Goal: Information Seeking & Learning: Learn about a topic

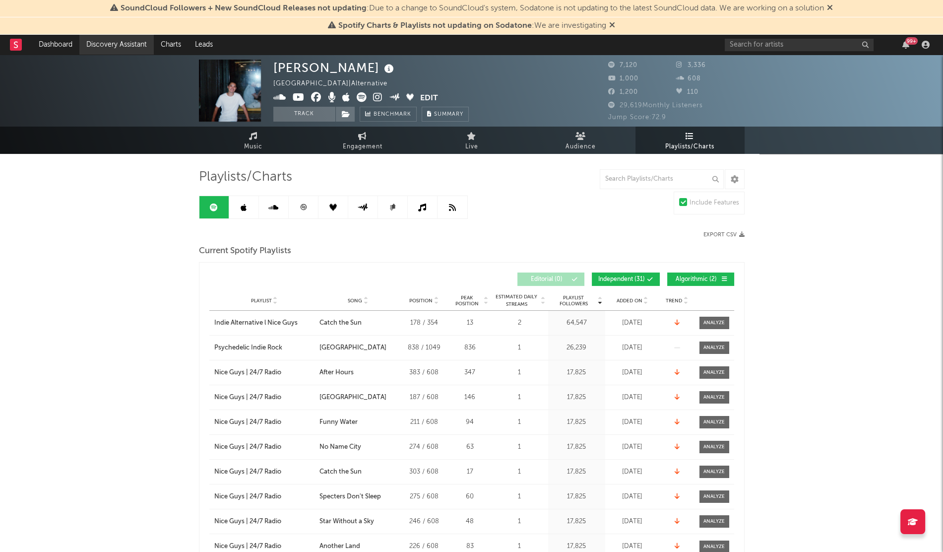
click at [118, 45] on link "Discovery Assistant" at bounding box center [116, 45] width 74 height 20
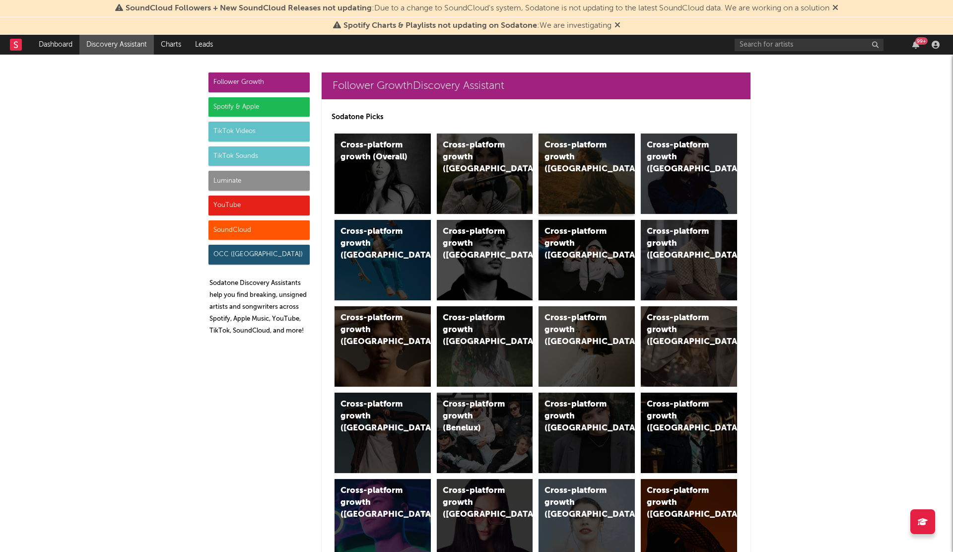
click at [579, 168] on div "Cross-platform growth ([GEOGRAPHIC_DATA])" at bounding box center [586, 173] width 96 height 80
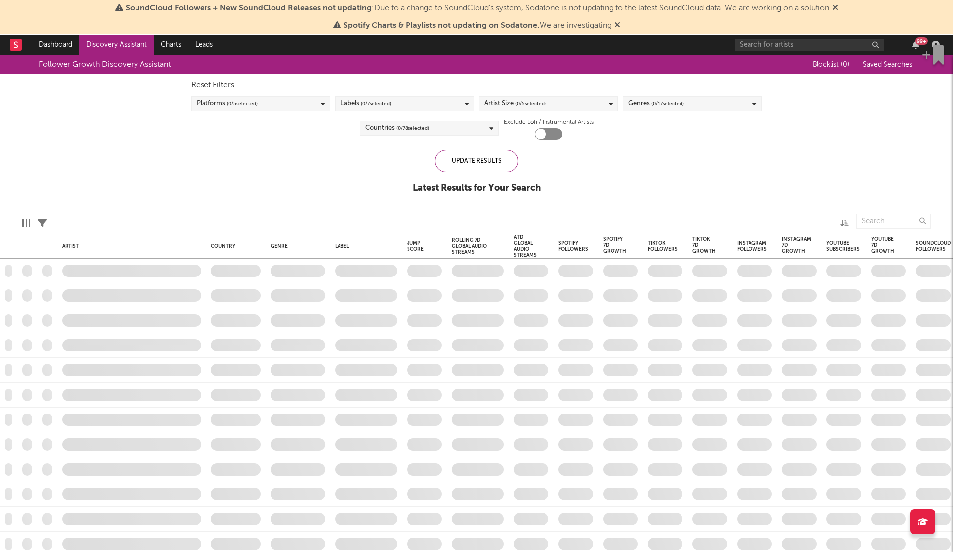
checkbox input "true"
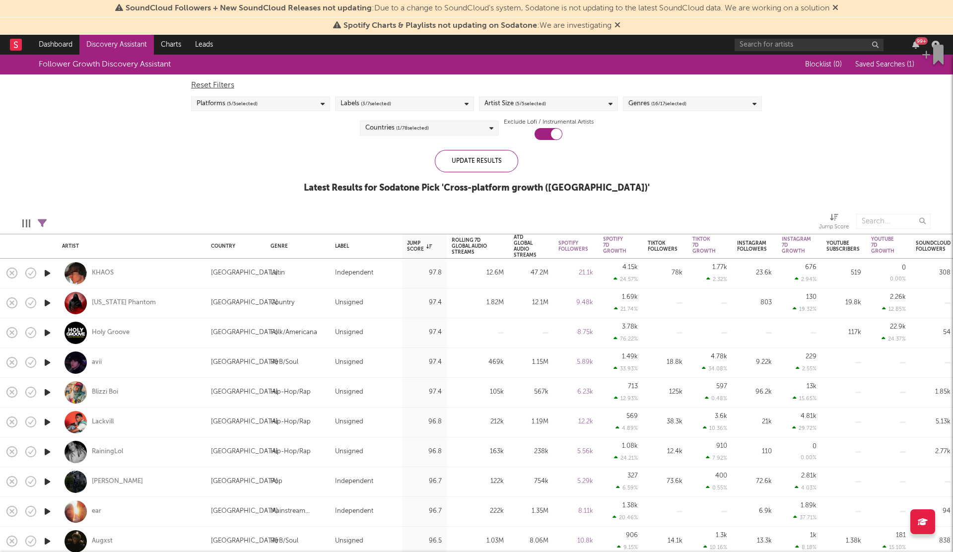
click at [97, 160] on div "Follower Growth Discovery Assistant Blocklist ( 0 ) Saved Searches ( 1 ) Reset …" at bounding box center [476, 129] width 953 height 149
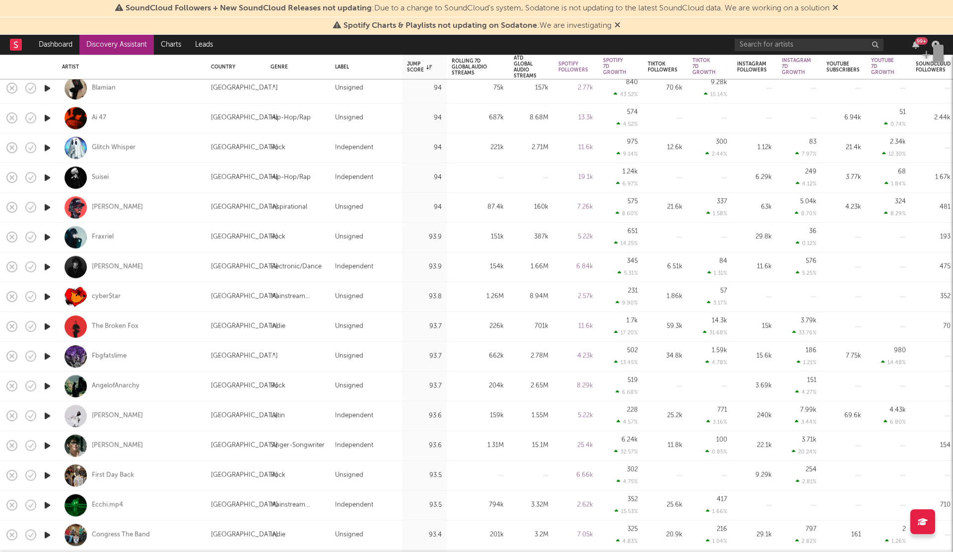
click at [755, 51] on div "99 +" at bounding box center [838, 45] width 208 height 20
click at [766, 50] on input "text" at bounding box center [808, 45] width 149 height 12
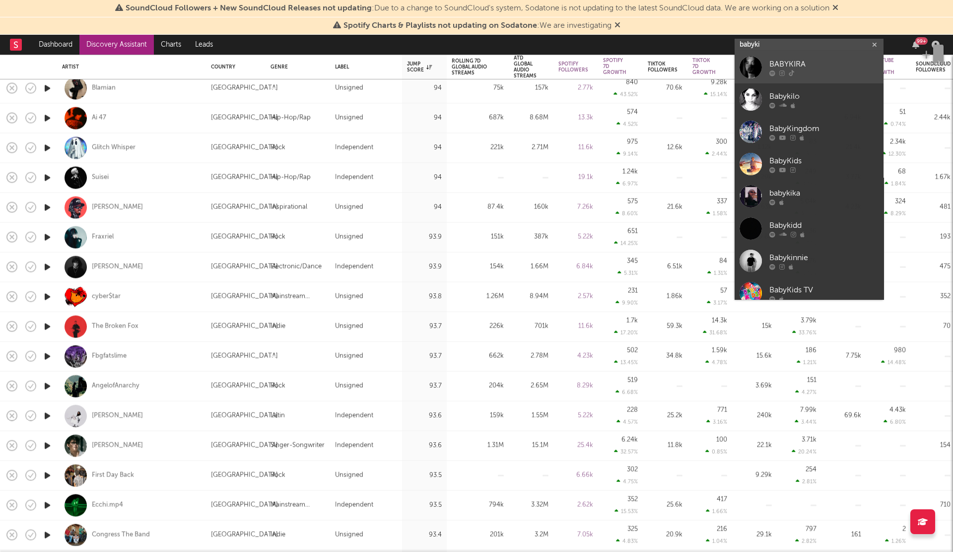
type input "babyki"
click at [757, 69] on div at bounding box center [750, 67] width 22 height 22
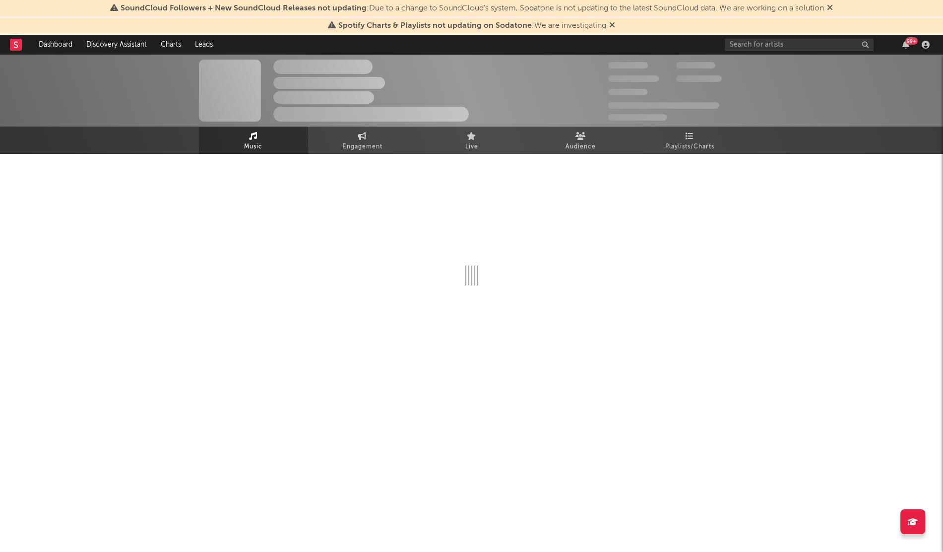
select select "1w"
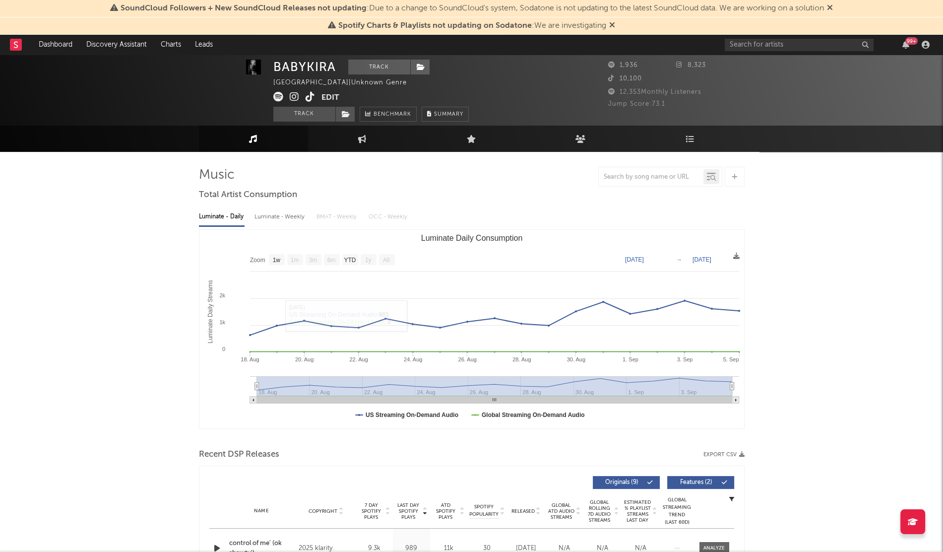
scroll to position [3, 0]
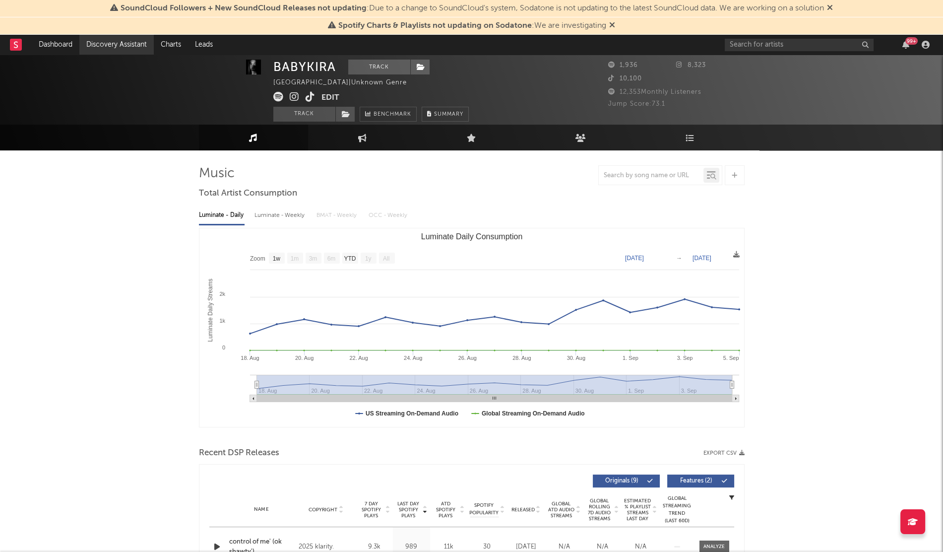
click at [99, 48] on link "Discovery Assistant" at bounding box center [116, 45] width 74 height 20
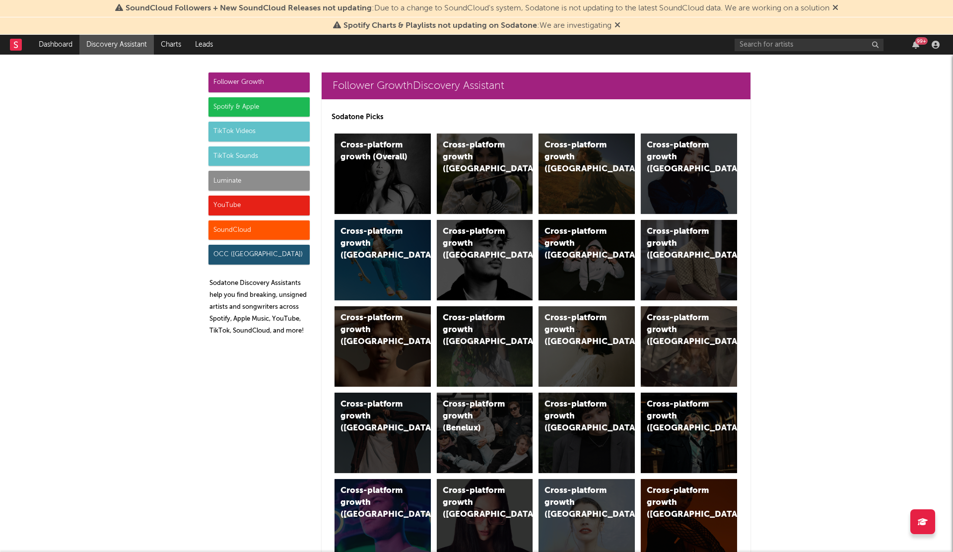
click at [250, 201] on div "YouTube" at bounding box center [258, 205] width 101 height 20
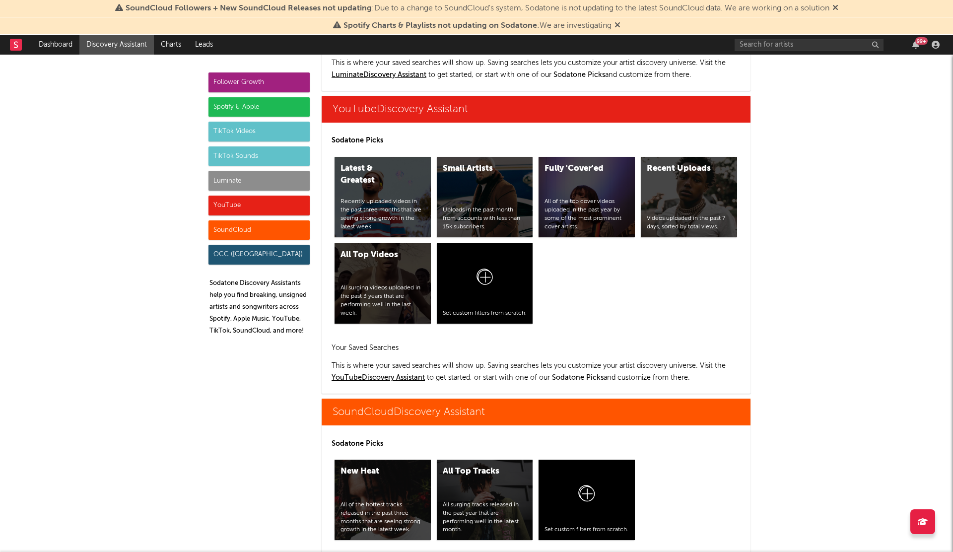
scroll to position [5500, 0]
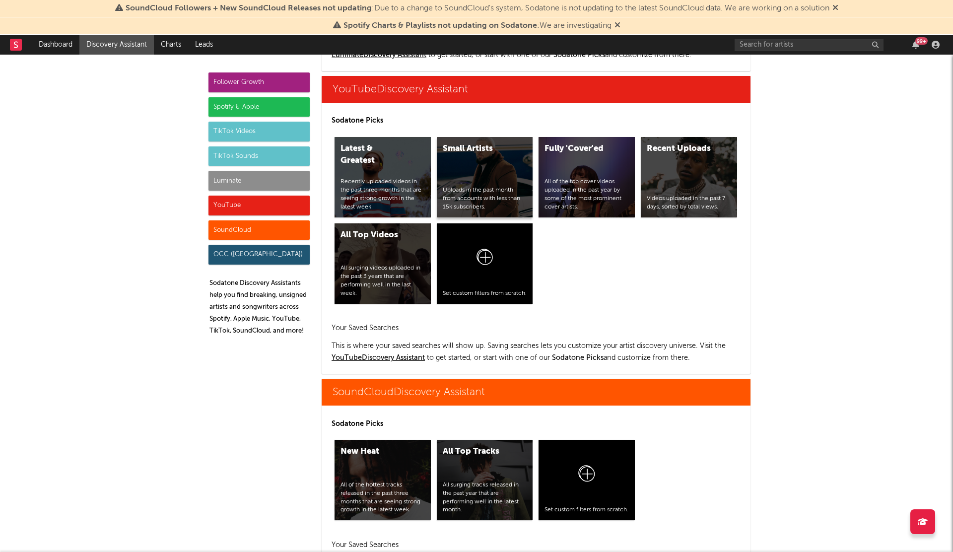
click at [496, 196] on div "Uploads in the past month from accounts with less than 15k subscribers." at bounding box center [485, 198] width 84 height 25
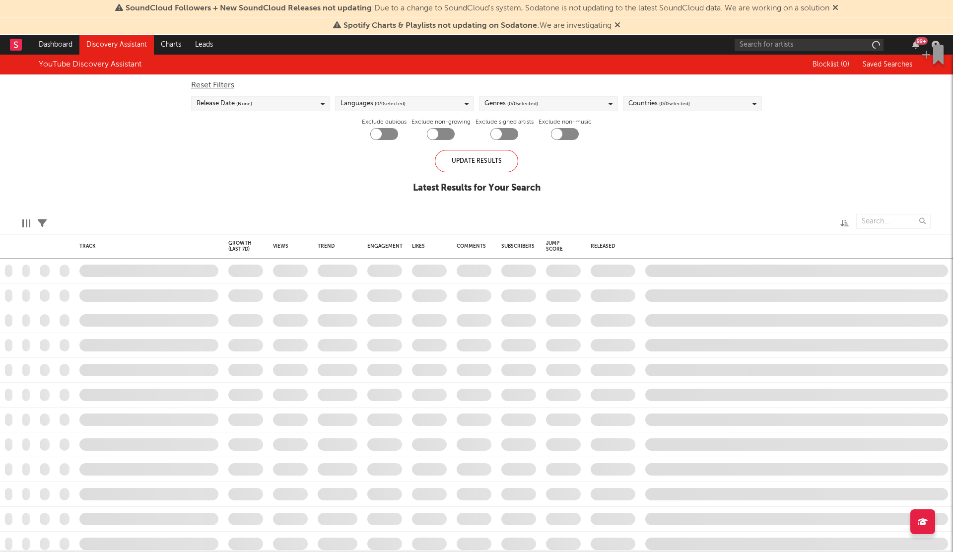
checkbox input "true"
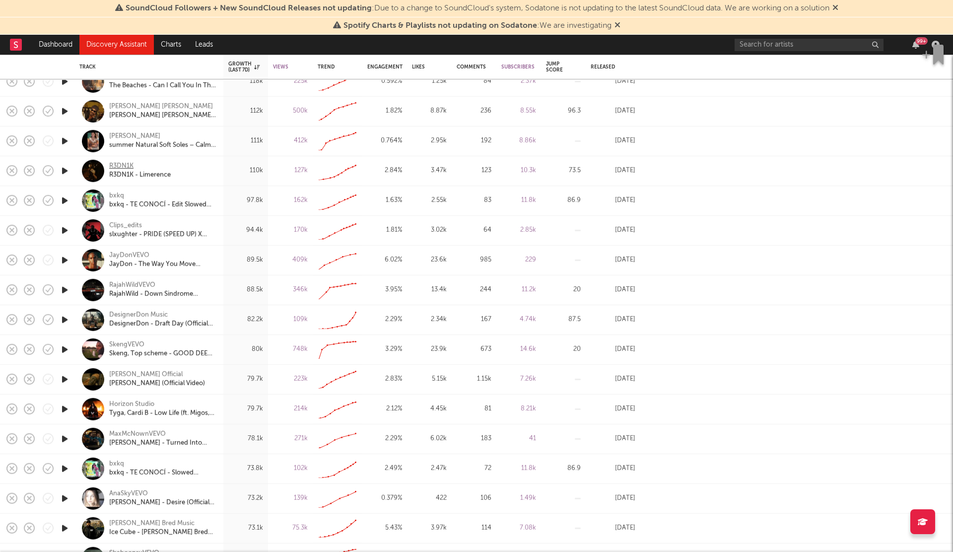
click at [119, 162] on div "R3DN1K" at bounding box center [121, 166] width 24 height 9
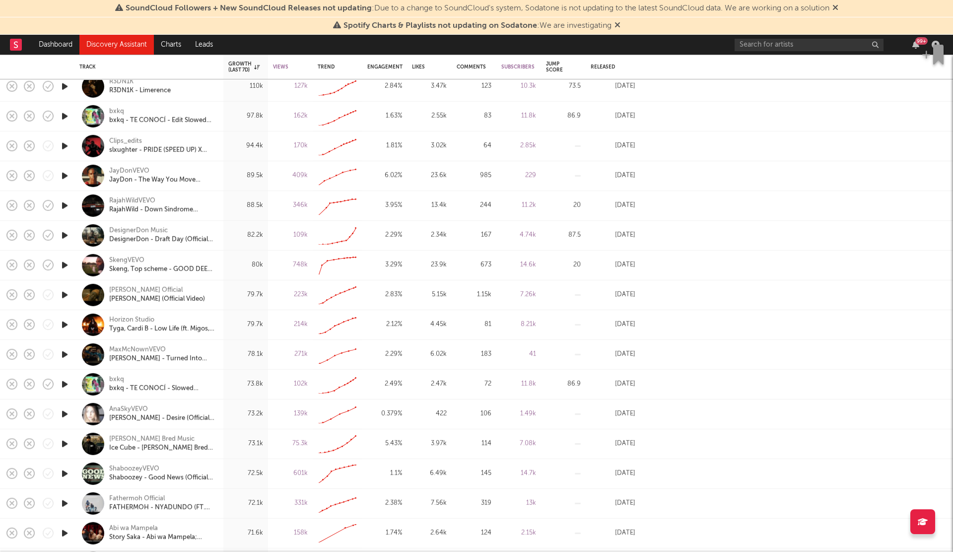
click at [67, 231] on icon "button" at bounding box center [65, 235] width 10 height 12
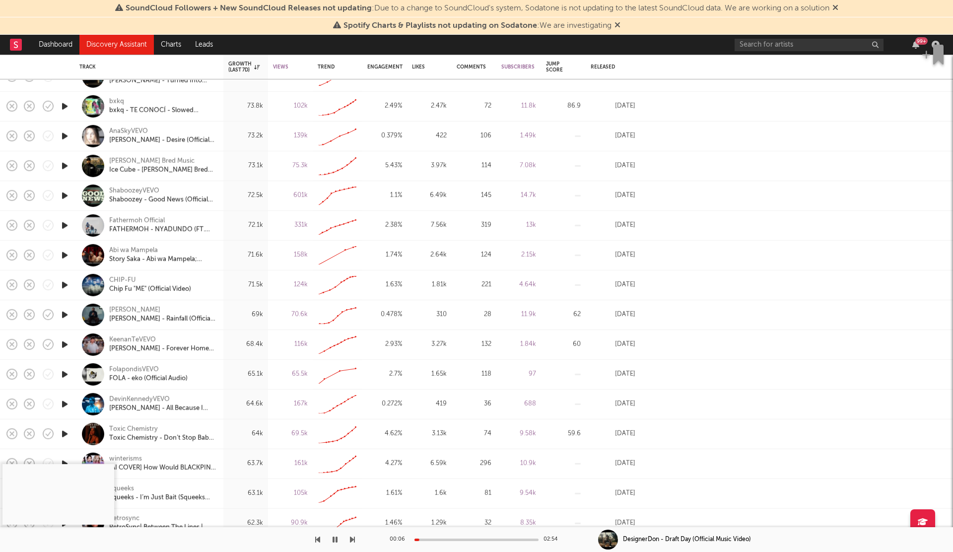
click at [68, 133] on icon "button" at bounding box center [65, 136] width 10 height 12
click at [443, 540] on div "00:02 03:18" at bounding box center [476, 539] width 174 height 25
click at [451, 540] on div "00:02 03:18" at bounding box center [476, 539] width 174 height 25
click at [454, 538] on div at bounding box center [476, 539] width 124 height 2
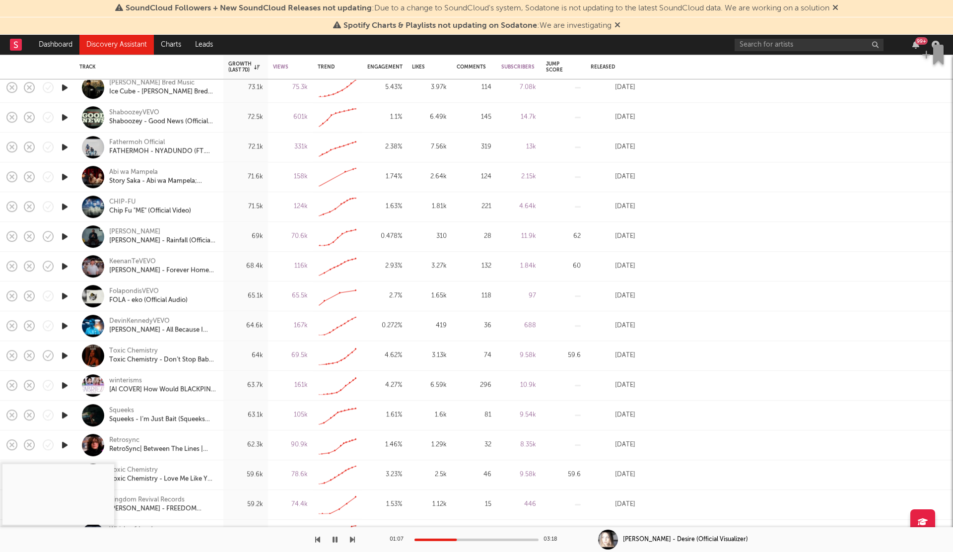
click at [69, 234] on icon "button" at bounding box center [65, 236] width 10 height 12
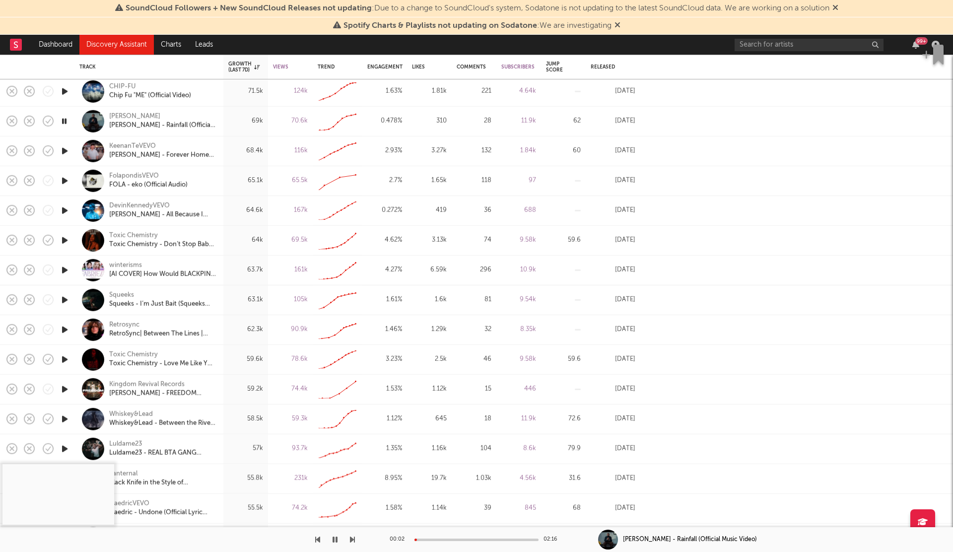
click at [447, 540] on div "00:02 02:16" at bounding box center [476, 539] width 174 height 25
click at [459, 542] on div "00:03 02:16" at bounding box center [476, 539] width 174 height 25
click at [463, 539] on div at bounding box center [476, 539] width 124 height 2
click at [64, 295] on icon "button" at bounding box center [65, 300] width 10 height 12
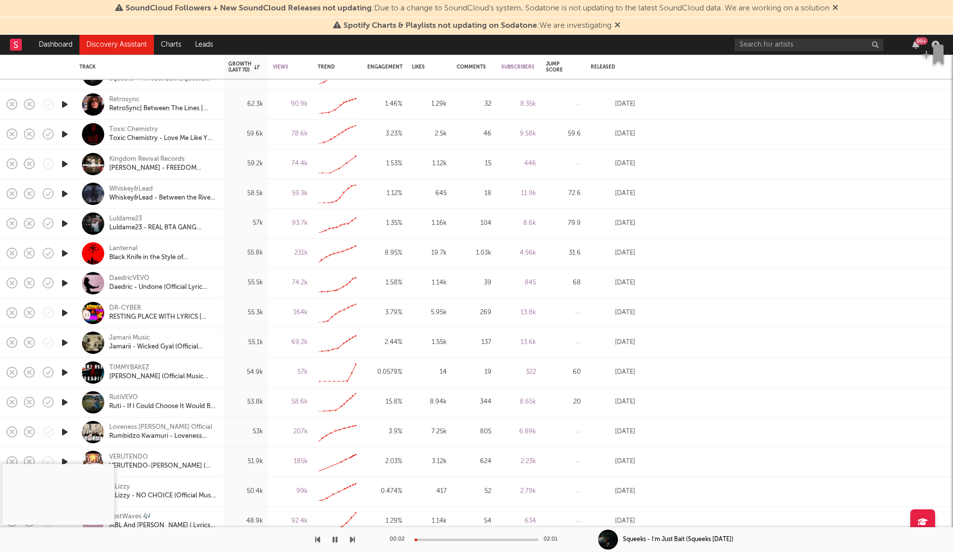
click at [463, 541] on div "00:02 02:01" at bounding box center [476, 539] width 174 height 25
click at [466, 538] on div at bounding box center [476, 539] width 124 height 2
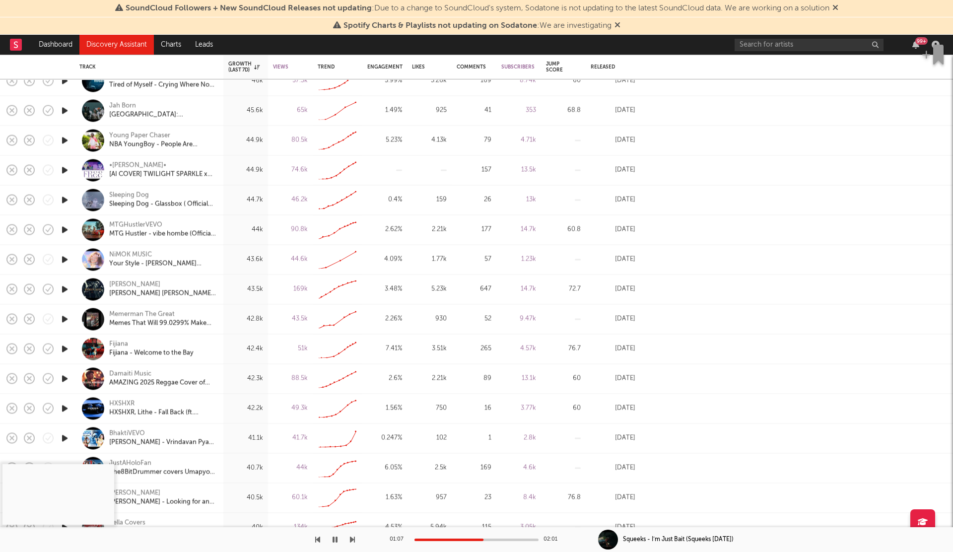
click at [59, 344] on div at bounding box center [65, 349] width 20 height 30
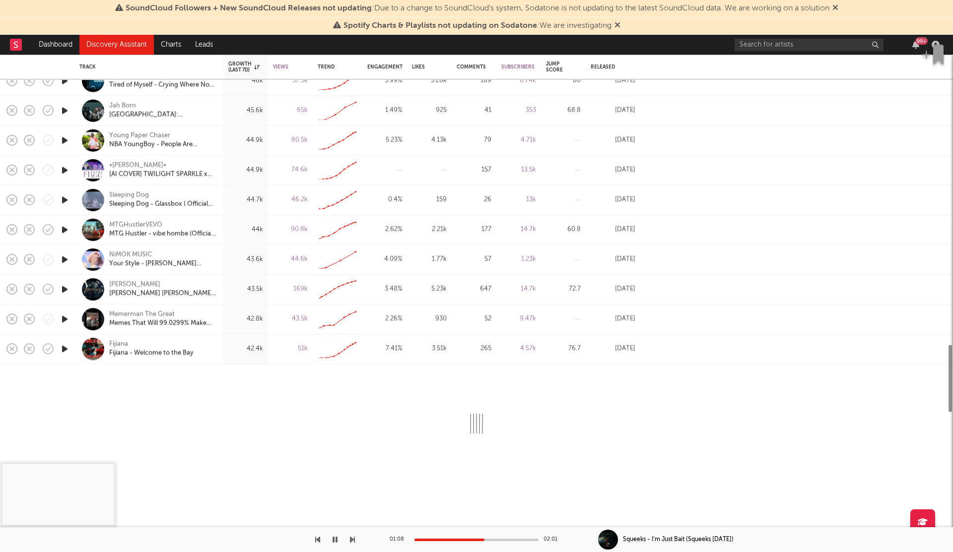
click at [68, 347] on icon "button" at bounding box center [65, 348] width 10 height 12
click at [207, 347] on div "Fijiana Fijiana - Welcome to the Bay" at bounding box center [162, 349] width 107 height 18
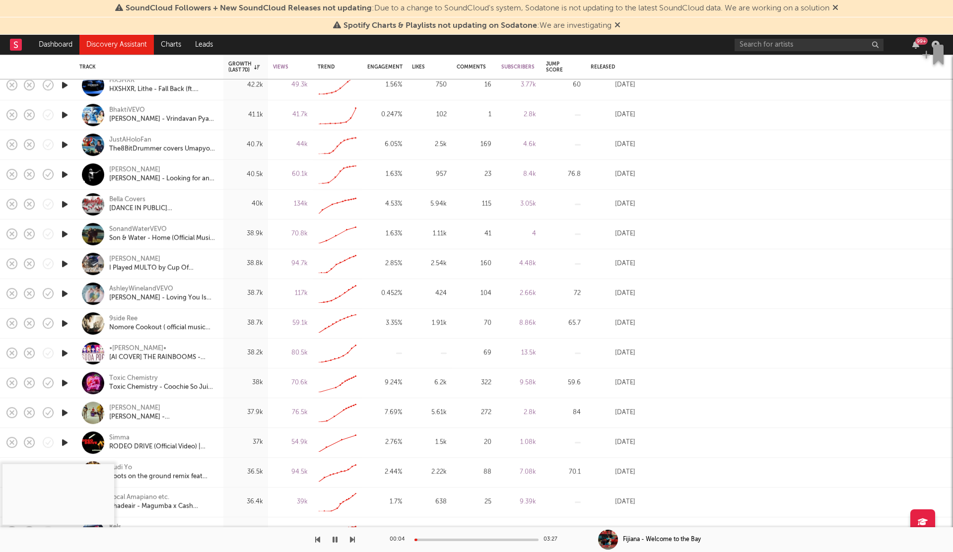
click at [63, 291] on icon "button" at bounding box center [65, 293] width 10 height 12
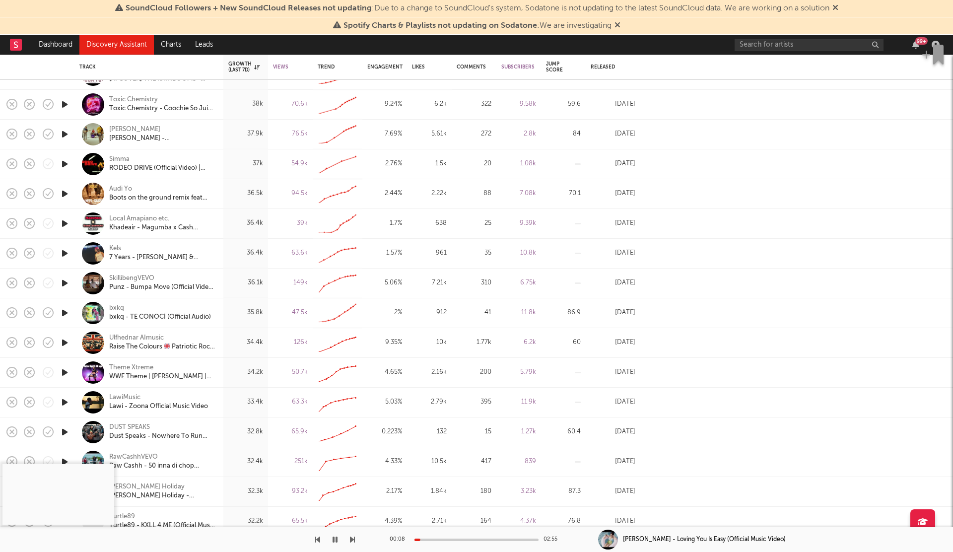
click at [67, 403] on icon "button" at bounding box center [65, 402] width 10 height 12
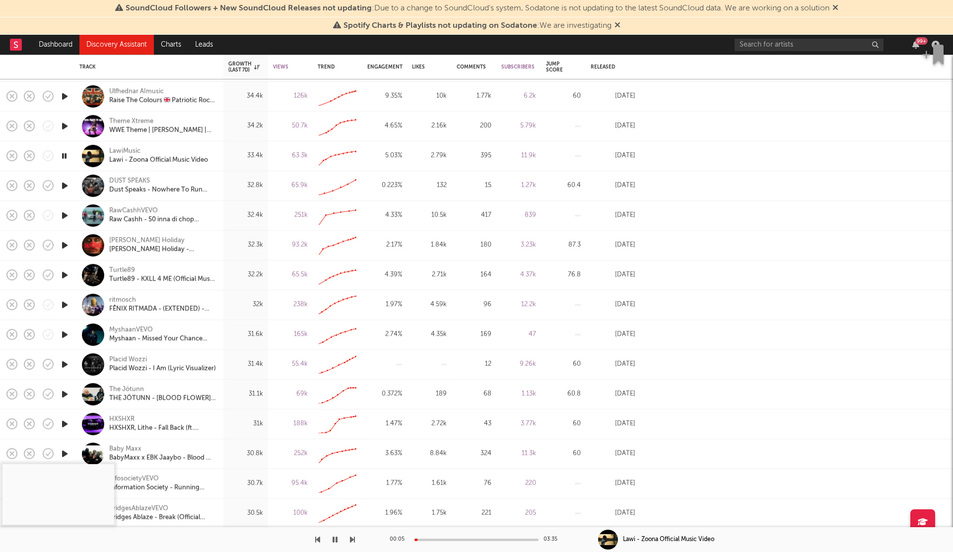
click at [62, 245] on icon "button" at bounding box center [65, 245] width 10 height 12
click at [459, 538] on div at bounding box center [476, 539] width 124 height 2
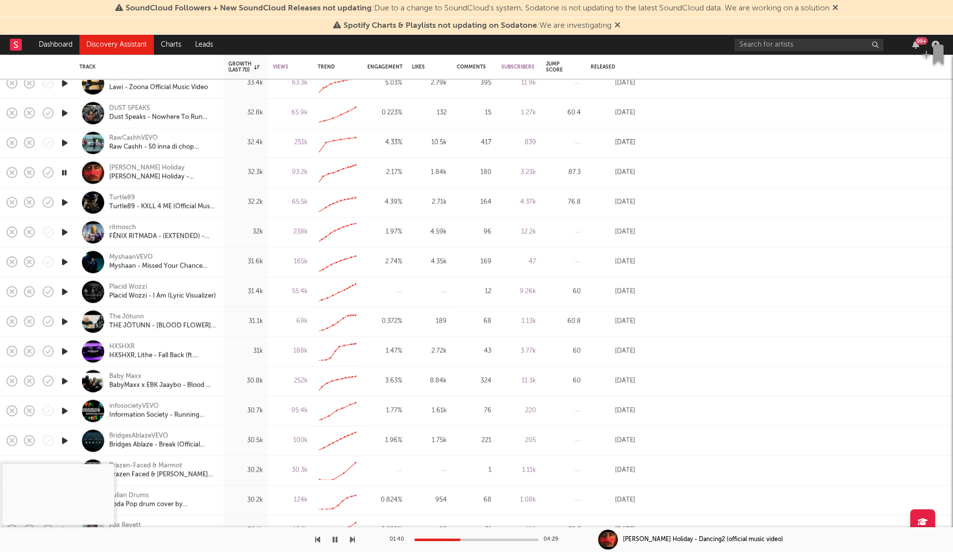
click at [65, 260] on icon "button" at bounding box center [65, 262] width 10 height 12
click at [454, 540] on div at bounding box center [476, 539] width 124 height 2
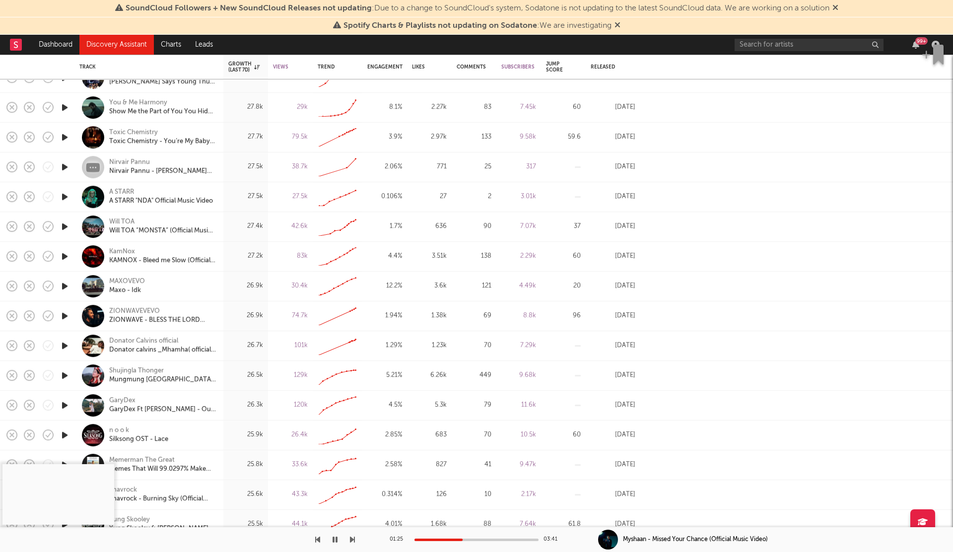
click at [64, 285] on icon "button" at bounding box center [65, 286] width 10 height 12
click at [473, 538] on div at bounding box center [476, 539] width 124 height 2
click at [127, 280] on div "MAXOVEVO" at bounding box center [127, 281] width 36 height 9
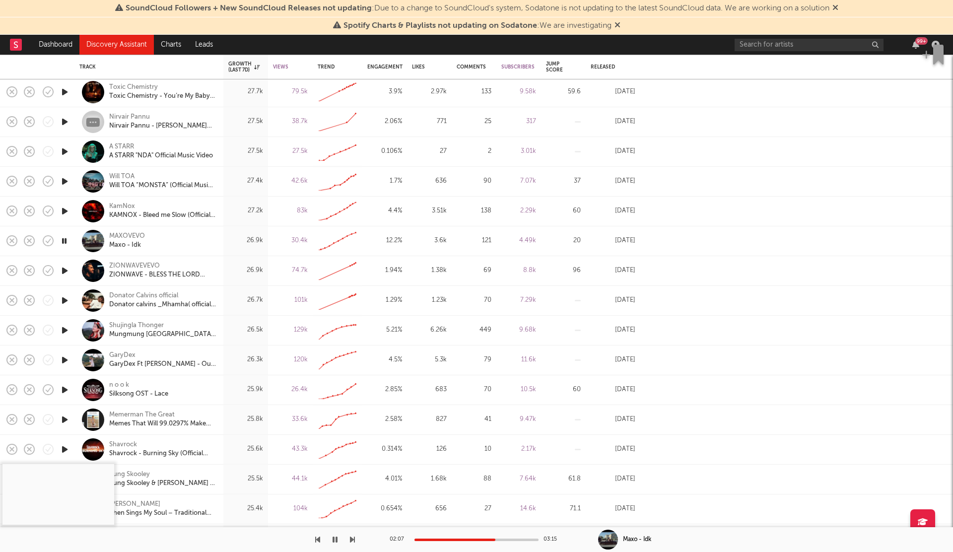
click at [61, 361] on icon "button" at bounding box center [65, 360] width 10 height 12
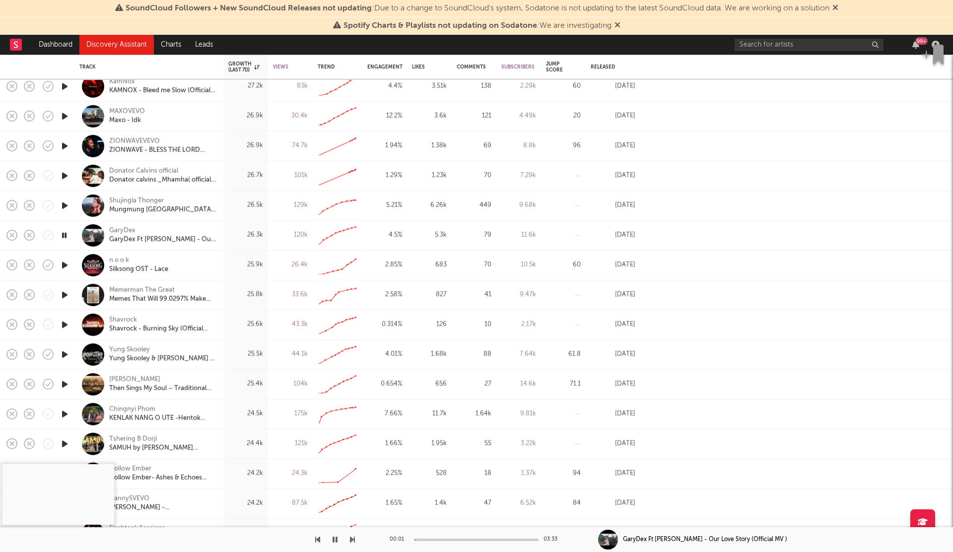
click at [64, 321] on icon "button" at bounding box center [65, 325] width 10 height 12
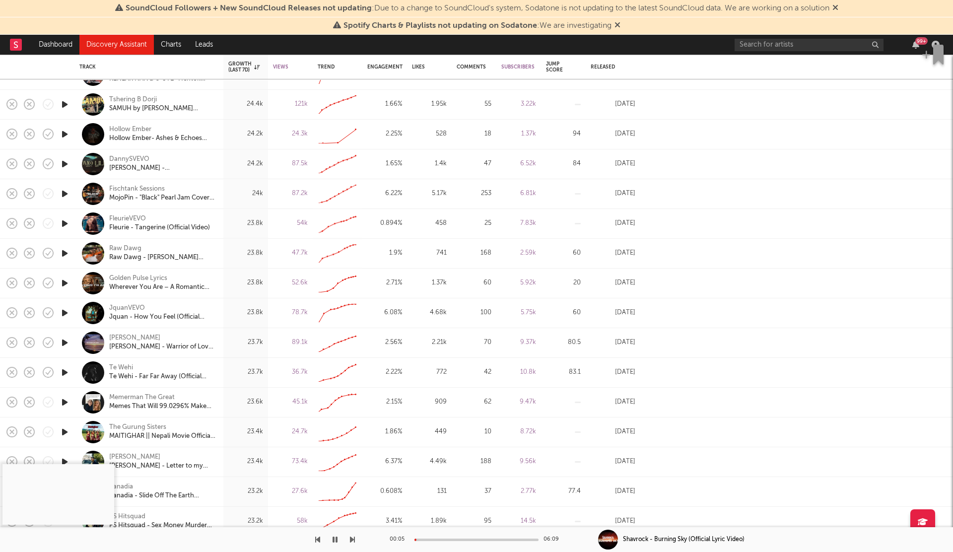
click at [62, 255] on icon "button" at bounding box center [65, 253] width 10 height 12
click at [449, 541] on div "00:01 02:33" at bounding box center [476, 539] width 174 height 25
click at [461, 540] on div at bounding box center [476, 539] width 124 height 2
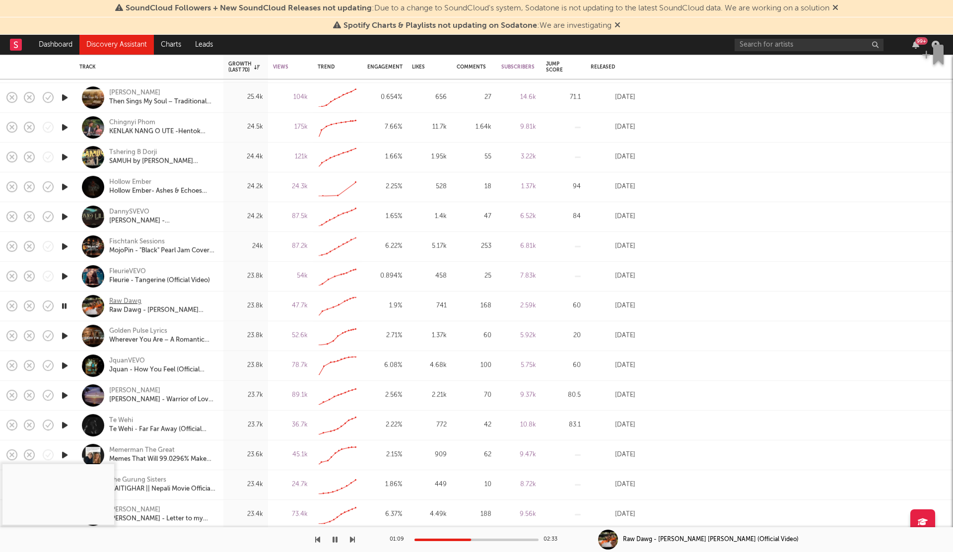
click at [119, 303] on div "Raw Dawg" at bounding box center [125, 301] width 32 height 9
click at [336, 541] on icon "button" at bounding box center [334, 539] width 5 height 8
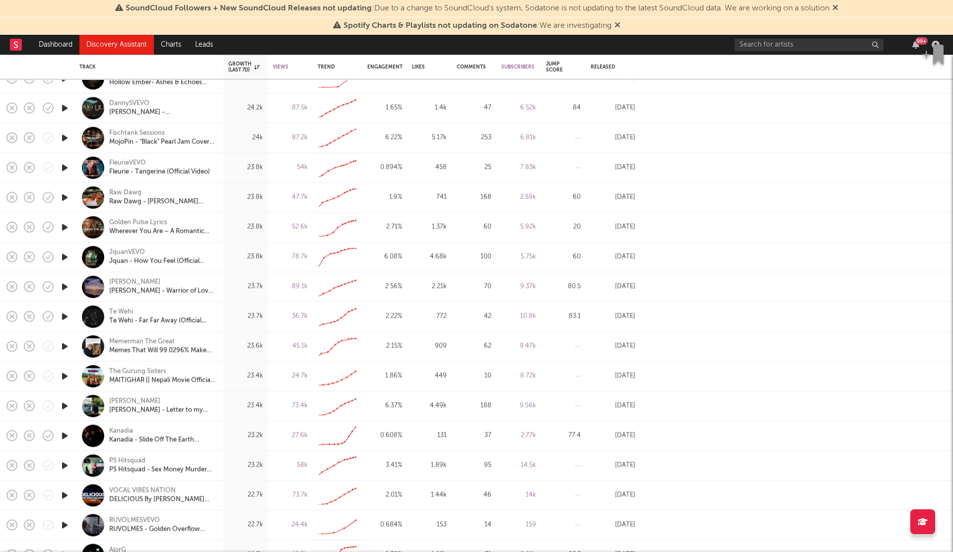
click at [63, 316] on icon "button" at bounding box center [65, 316] width 10 height 12
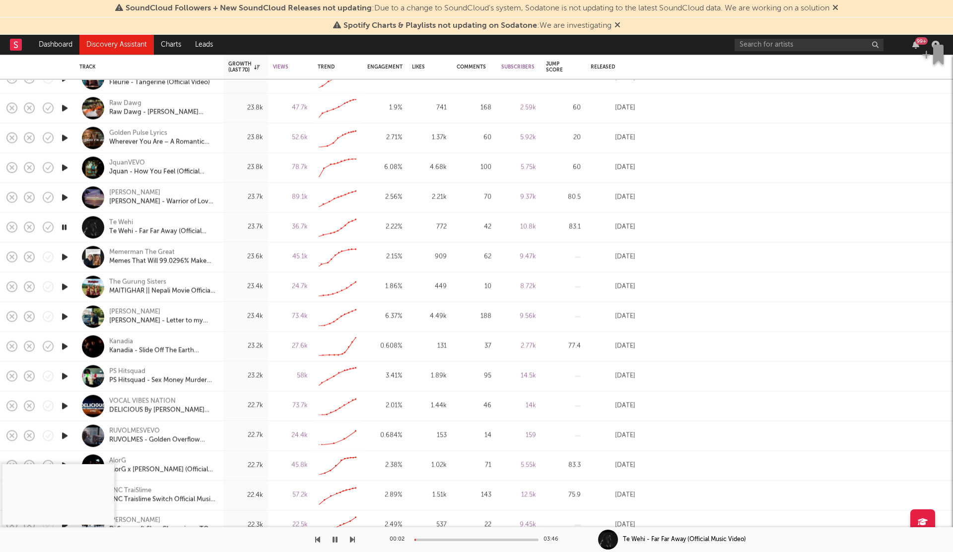
click at [66, 338] on div at bounding box center [65, 346] width 20 height 30
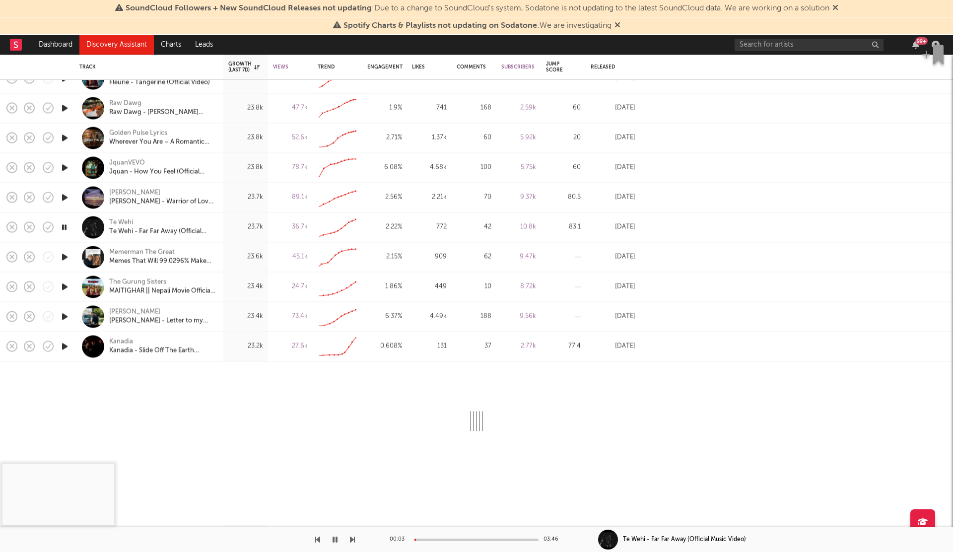
click at [65, 346] on icon "button" at bounding box center [65, 346] width 10 height 12
click at [213, 343] on div "[PERSON_NAME] - Slide Off The Earth (official video)" at bounding box center [162, 346] width 107 height 18
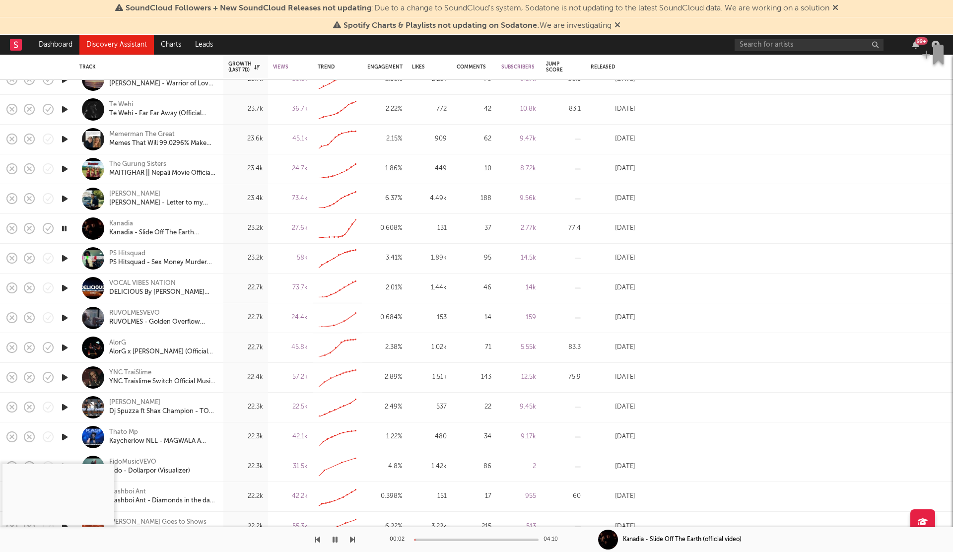
click at [62, 256] on icon "button" at bounding box center [65, 258] width 10 height 12
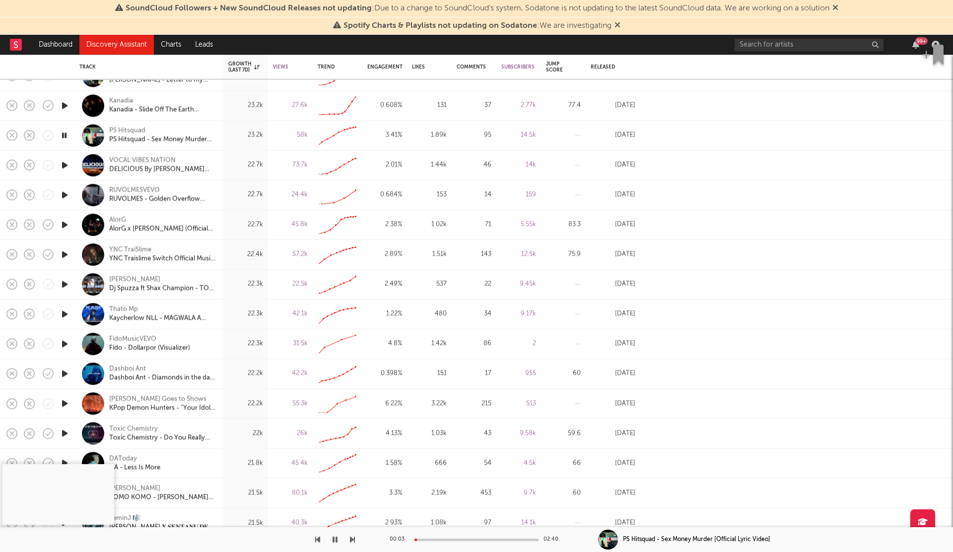
click at [473, 541] on div "00:03 02:40" at bounding box center [476, 539] width 174 height 25
click at [459, 537] on div "00:04 02:40" at bounding box center [476, 539] width 174 height 25
click at [457, 539] on div at bounding box center [476, 539] width 124 height 2
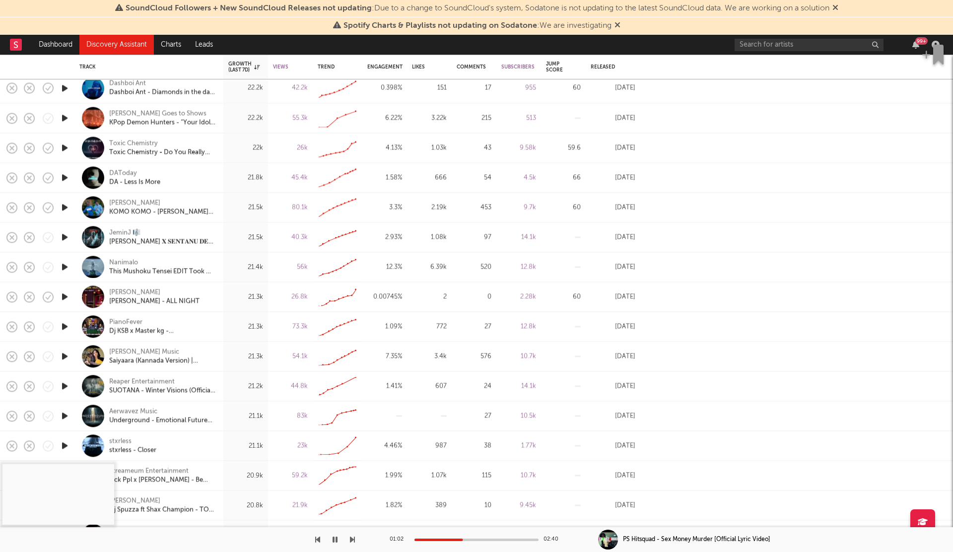
click at [65, 86] on icon "button" at bounding box center [65, 88] width 10 height 12
click at [466, 540] on div at bounding box center [476, 539] width 124 height 2
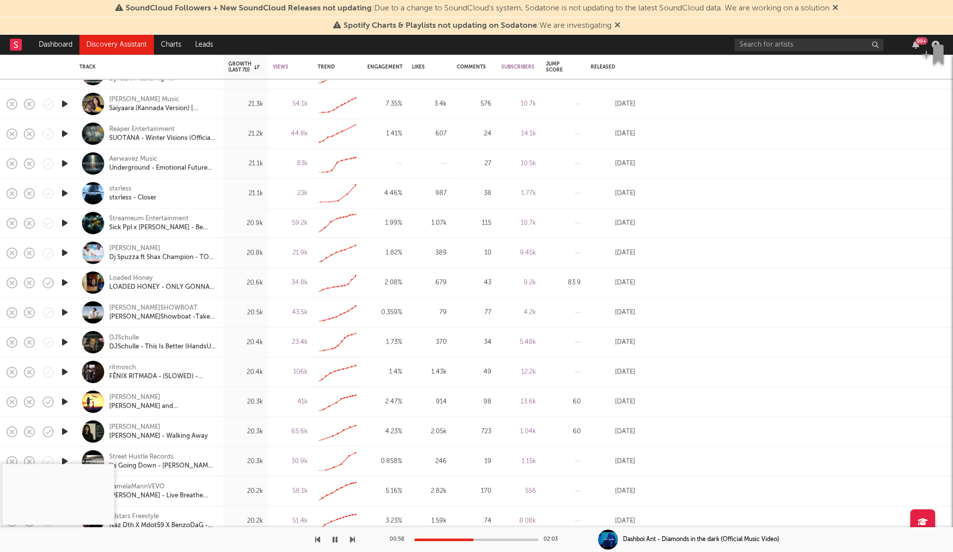
click at [66, 282] on icon "button" at bounding box center [65, 282] width 10 height 12
click at [474, 539] on div at bounding box center [476, 539] width 124 height 2
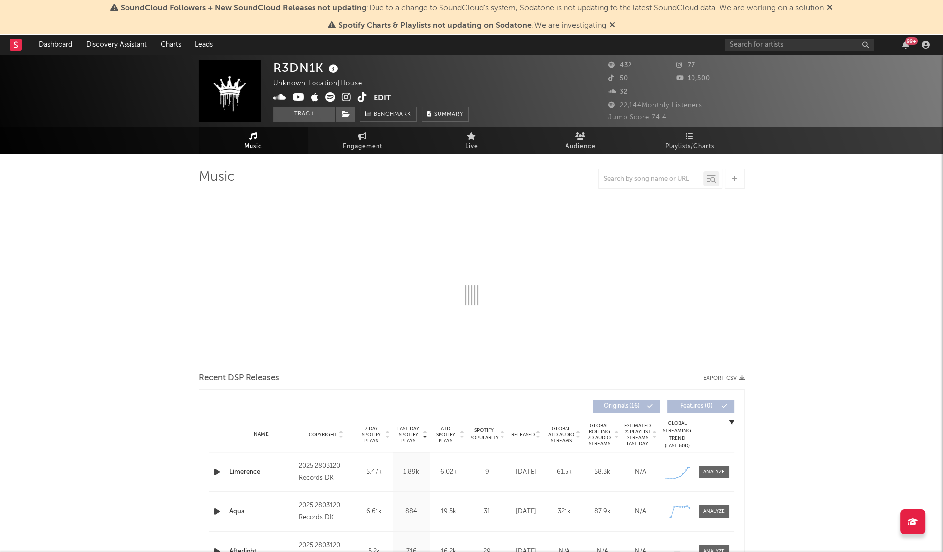
select select "1w"
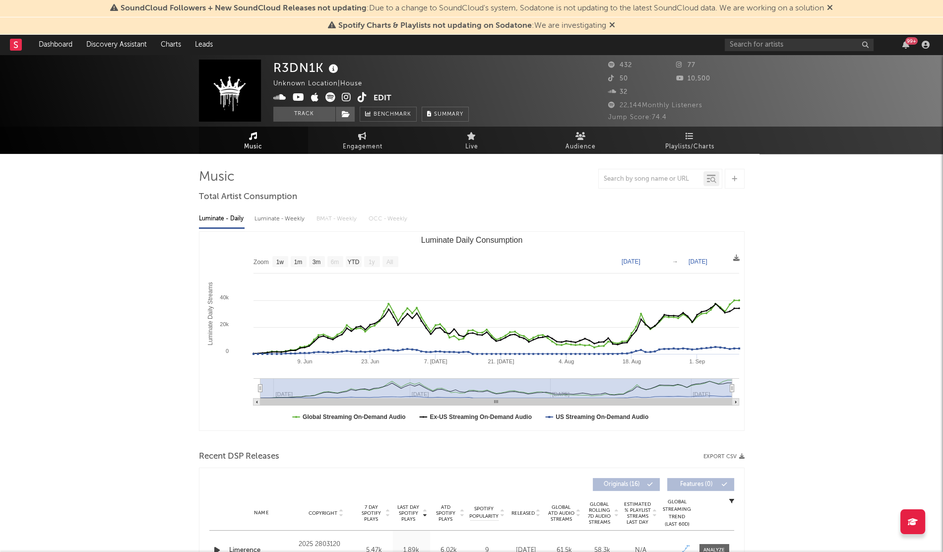
drag, startPoint x: 854, startPoint y: 219, endPoint x: 837, endPoint y: 220, distance: 17.4
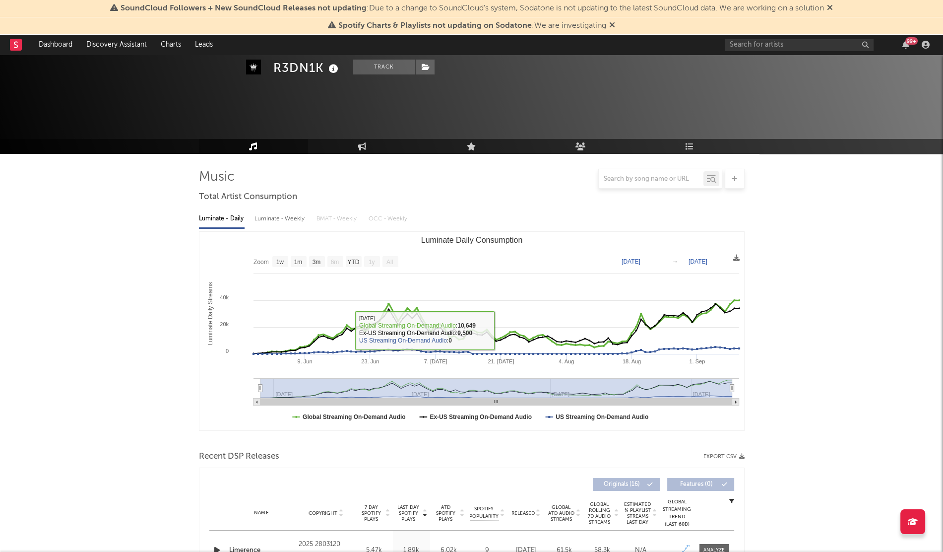
scroll to position [320, 0]
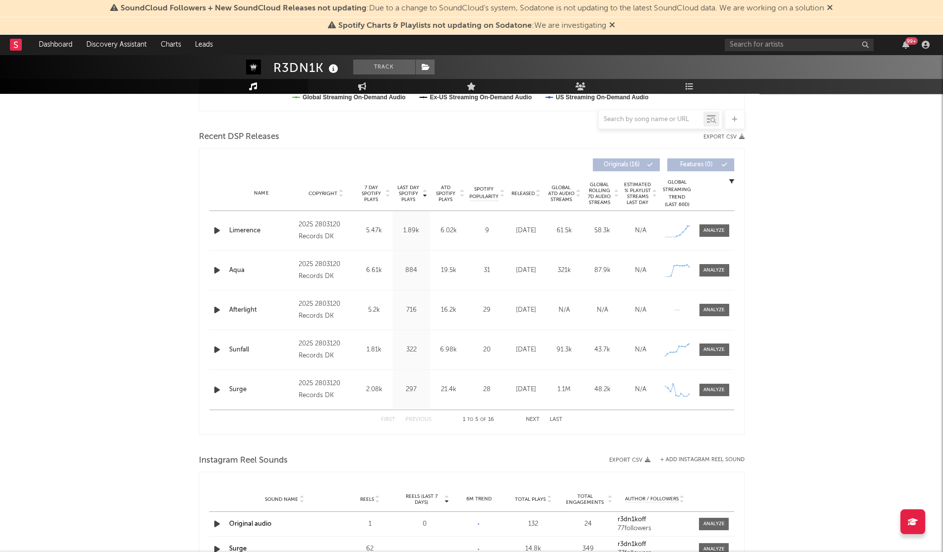
click at [220, 222] on div "Name Limerence Copyright 2025 2803120 Records DK Label 2803120 Records DK Album…" at bounding box center [471, 230] width 525 height 39
click at [216, 228] on icon "button" at bounding box center [217, 230] width 10 height 12
click at [450, 540] on div at bounding box center [472, 539] width 124 height 2
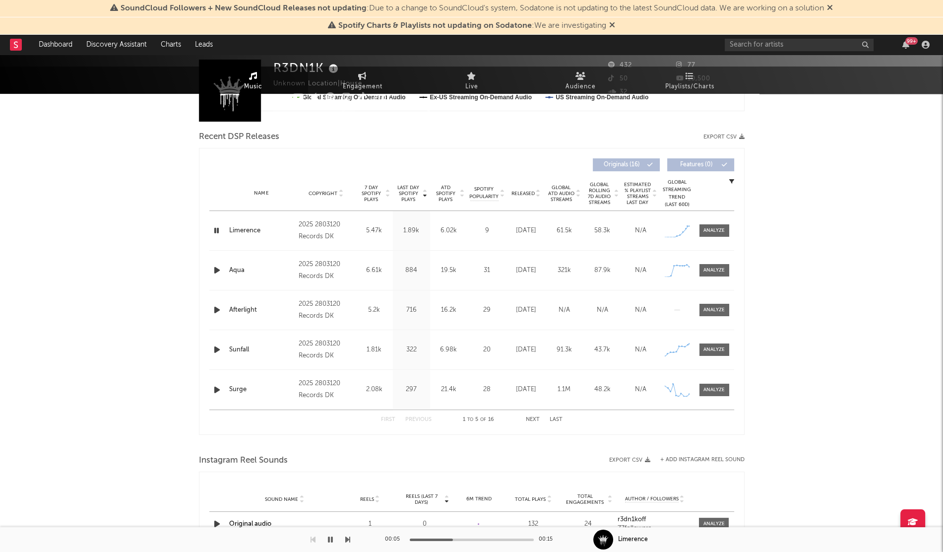
scroll to position [0, 0]
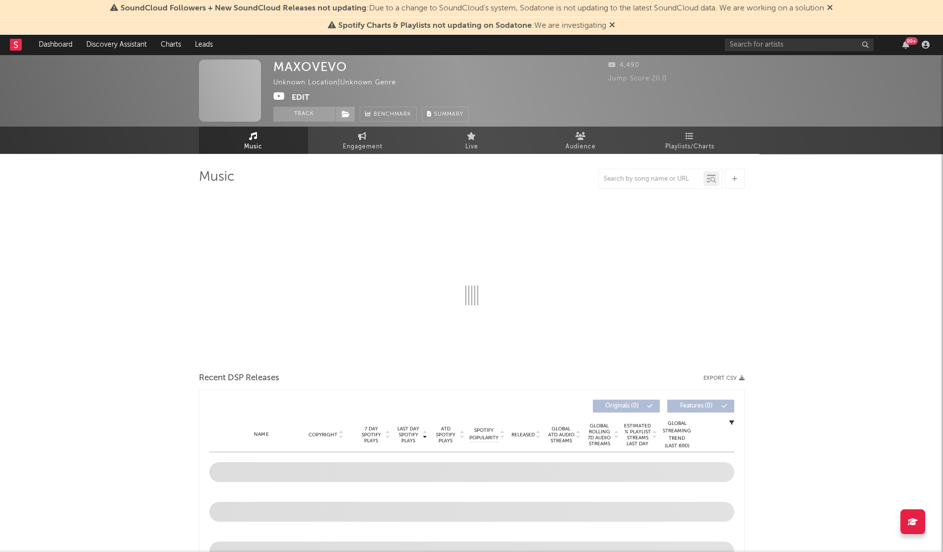
select select "1w"
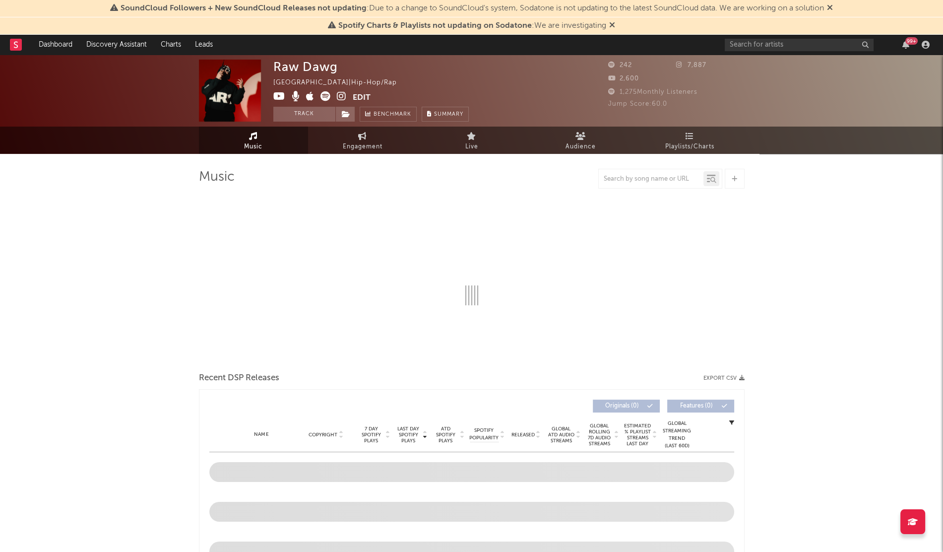
select select "6m"
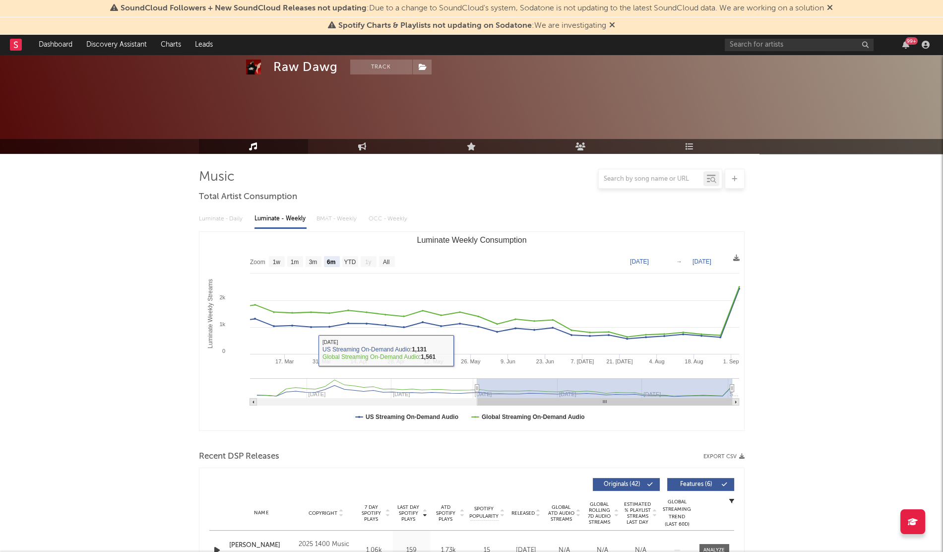
scroll to position [327, 0]
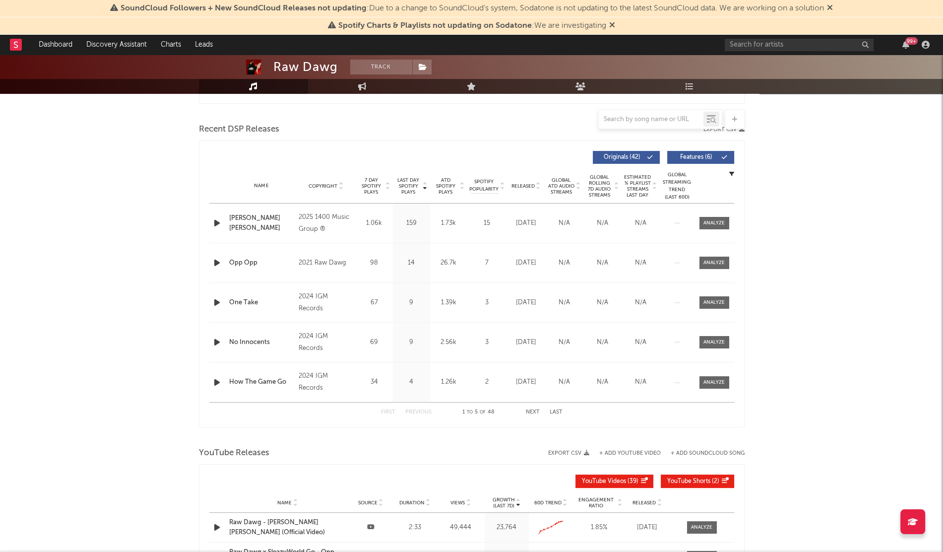
click at [516, 182] on div "Released" at bounding box center [526, 185] width 33 height 7
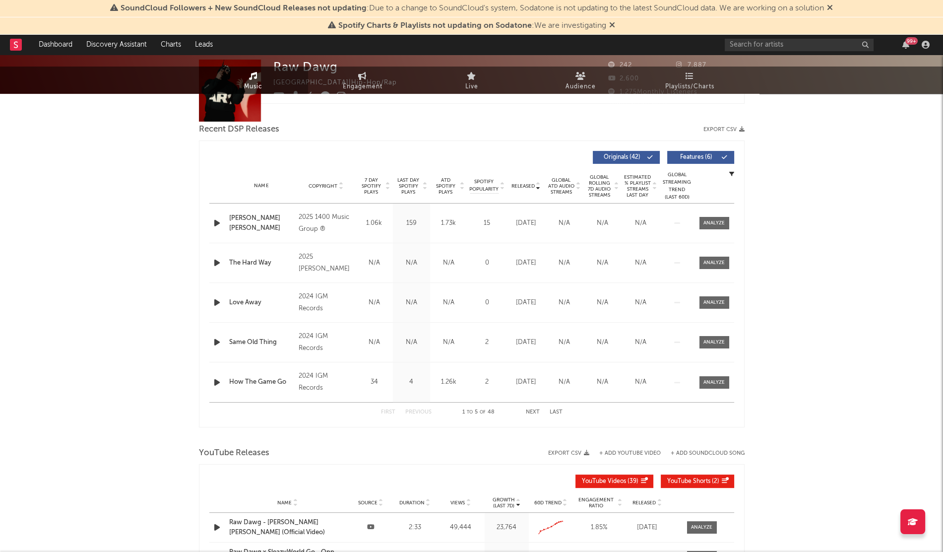
scroll to position [0, 0]
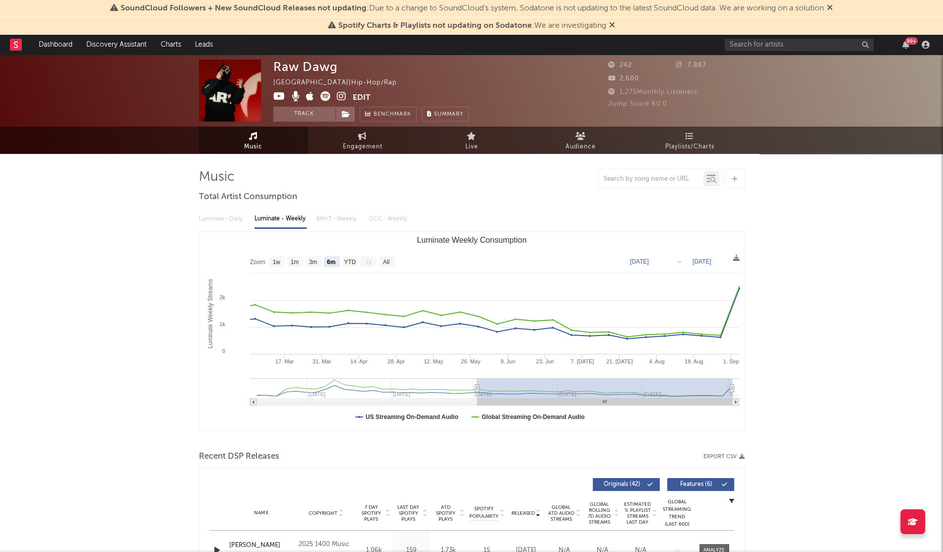
click at [337, 100] on icon at bounding box center [341, 96] width 9 height 10
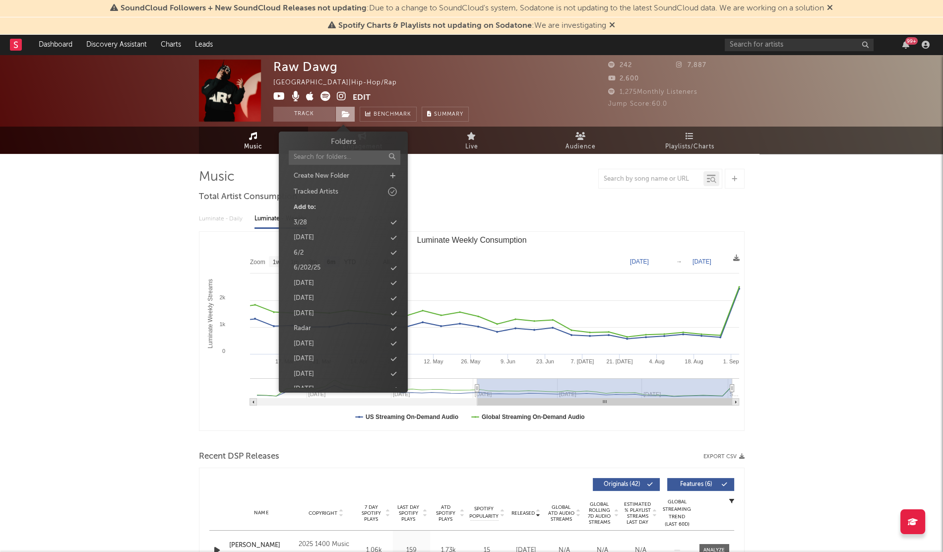
click at [347, 111] on icon at bounding box center [346, 114] width 8 height 7
click at [395, 286] on icon at bounding box center [393, 285] width 5 height 6
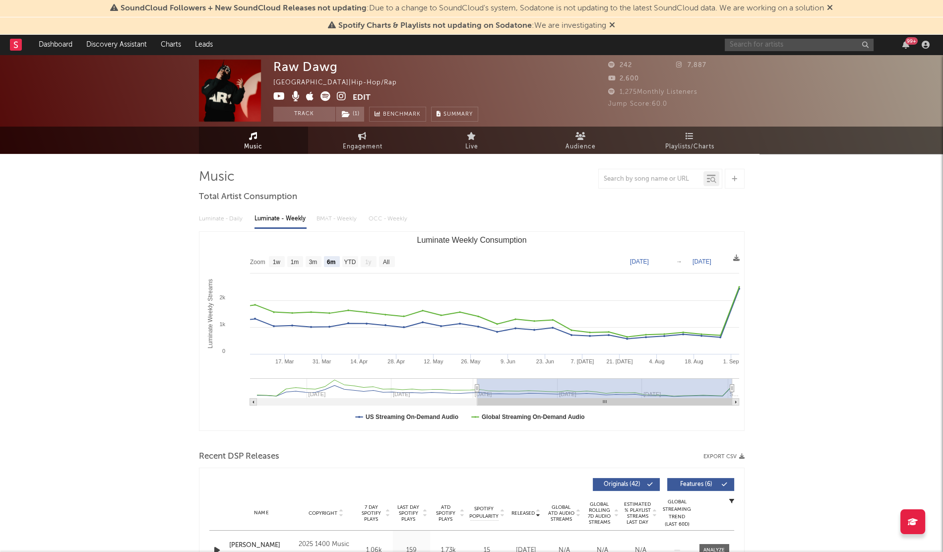
click at [742, 45] on input "text" at bounding box center [799, 45] width 149 height 12
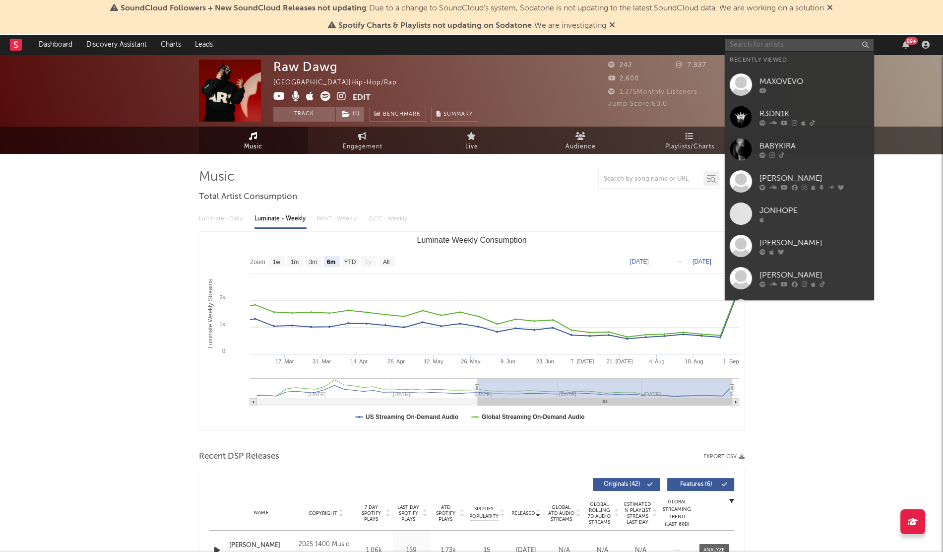
paste input "Oodaredevil"
type input "Oodaredevil"
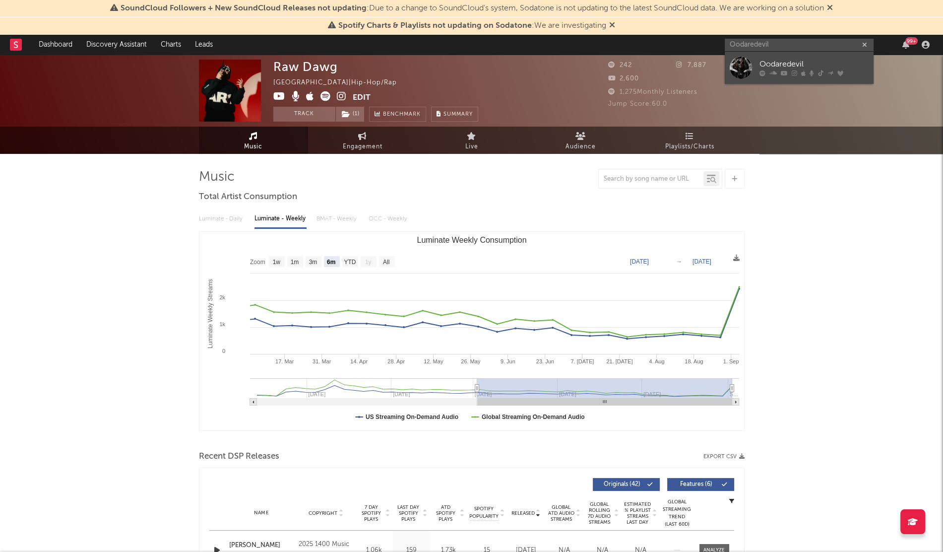
click at [757, 62] on link "Oodaredevil" at bounding box center [799, 68] width 149 height 32
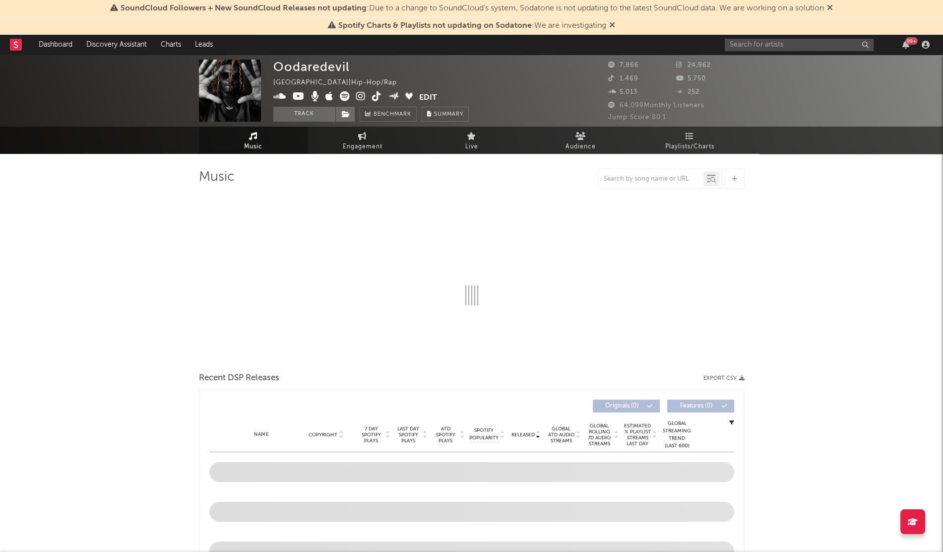
select select "6m"
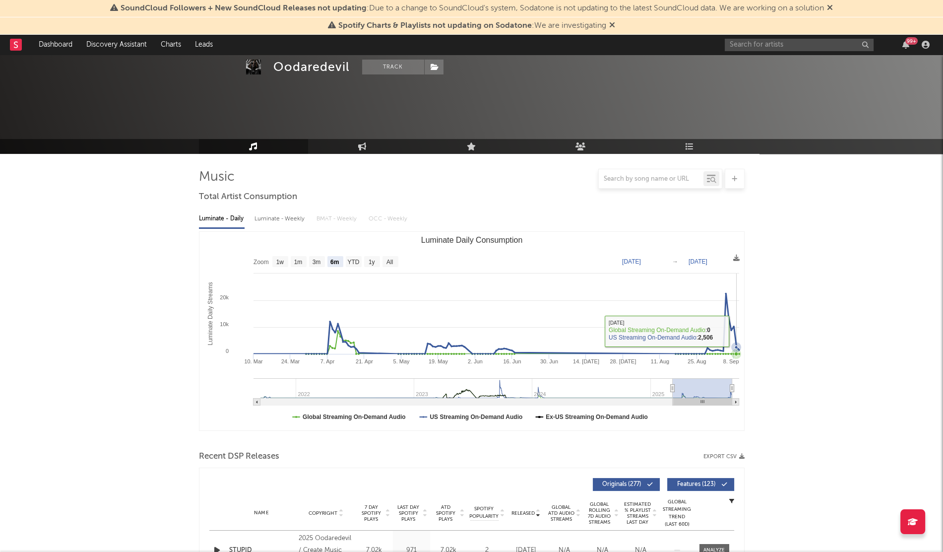
scroll to position [220, 0]
